Goal: Task Accomplishment & Management: Manage account settings

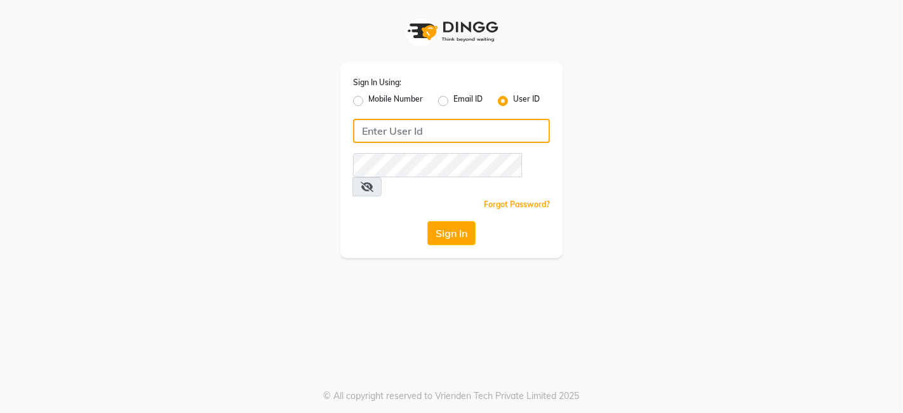
click at [354, 121] on input "Username" at bounding box center [451, 131] width 197 height 24
type input "kokaisalon"
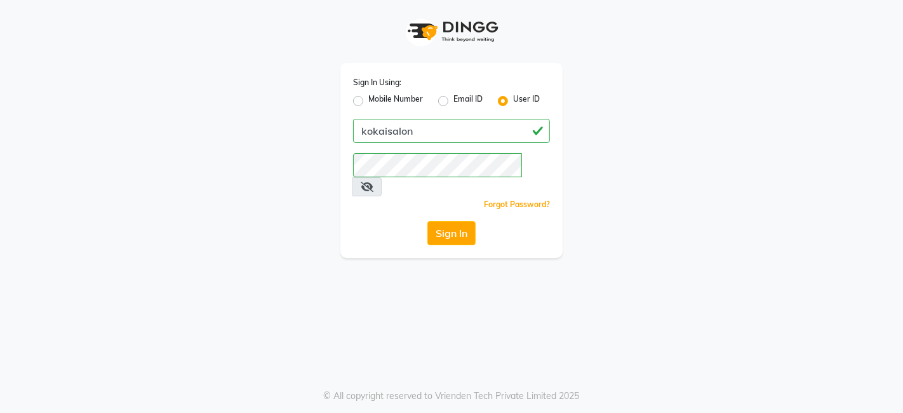
click at [354, 182] on icon at bounding box center [367, 187] width 13 height 10
click at [354, 221] on button "Sign In" at bounding box center [451, 233] width 48 height 24
